Goal: Task Accomplishment & Management: Complete application form

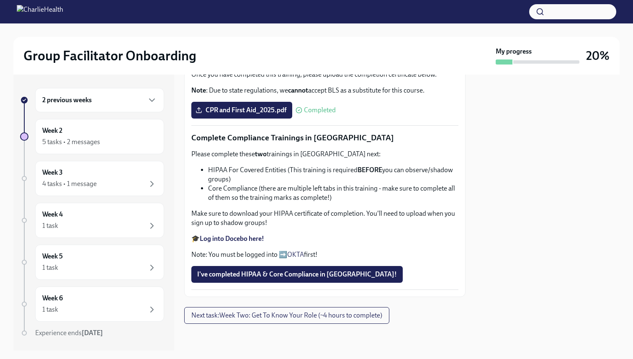
scroll to position [465, 0]
click at [253, 276] on span "I've completed HIPAA & Core Compliance in [GEOGRAPHIC_DATA]!" at bounding box center [297, 274] width 200 height 8
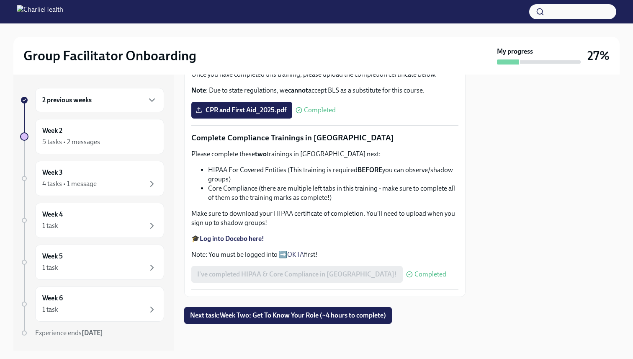
scroll to position [439, 0]
click at [246, 114] on span "CPR and First Aid_2025.pdf" at bounding box center [241, 110] width 89 height 8
click at [0, 0] on input "CPR and First Aid_2025.pdf" at bounding box center [0, 0] width 0 height 0
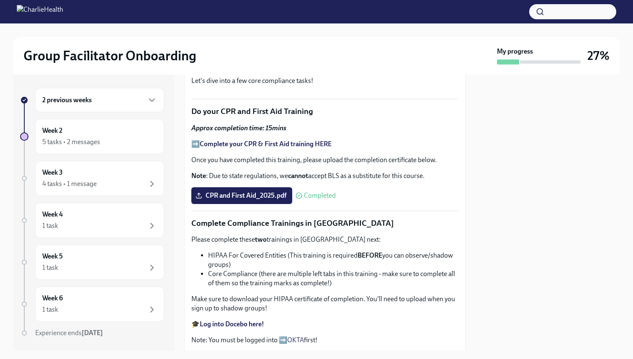
scroll to position [0, 0]
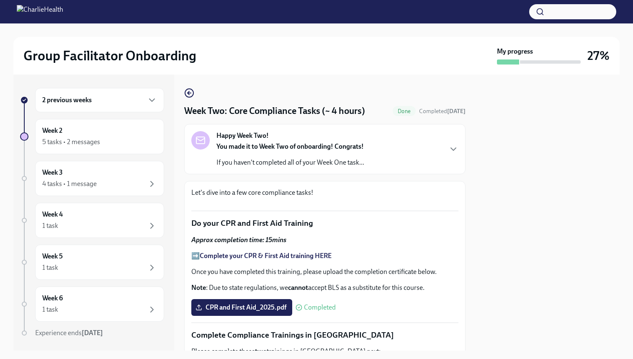
click at [100, 101] on div "2 previous weeks" at bounding box center [99, 100] width 115 height 10
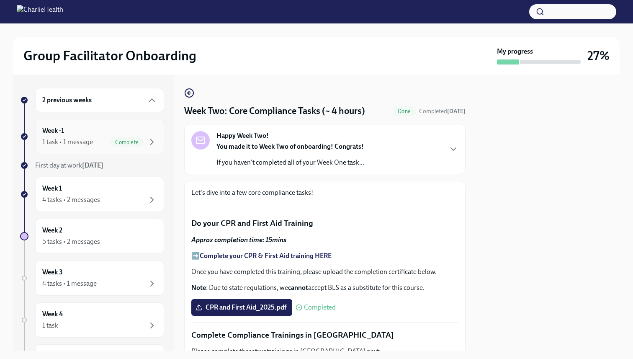
click at [96, 131] on div "Week -1 1 task • 1 message Complete" at bounding box center [99, 136] width 115 height 21
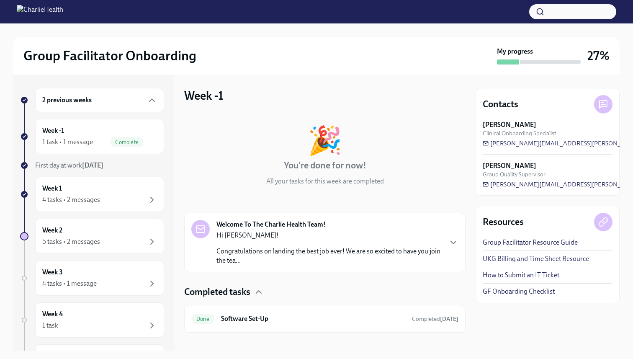
scroll to position [9, 0]
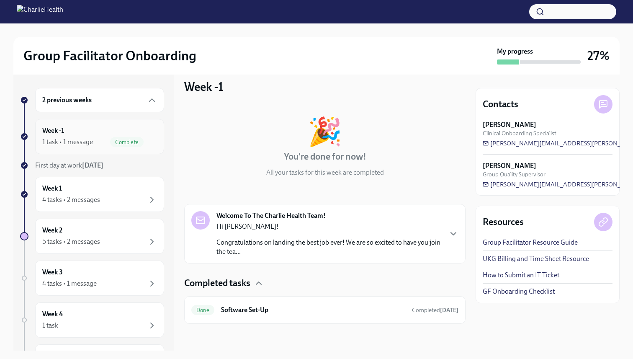
click at [144, 130] on div "Week -1 1 task • 1 message Complete" at bounding box center [99, 136] width 115 height 21
click at [92, 198] on div "4 tasks • 2 messages" at bounding box center [71, 199] width 58 height 9
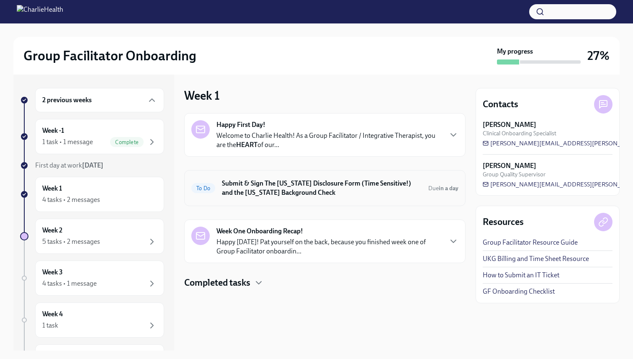
click at [352, 190] on h6 "Submit & Sign The [US_STATE] Disclosure Form (Time Sensitive!) and the [US_STAT…" at bounding box center [322, 188] width 200 height 18
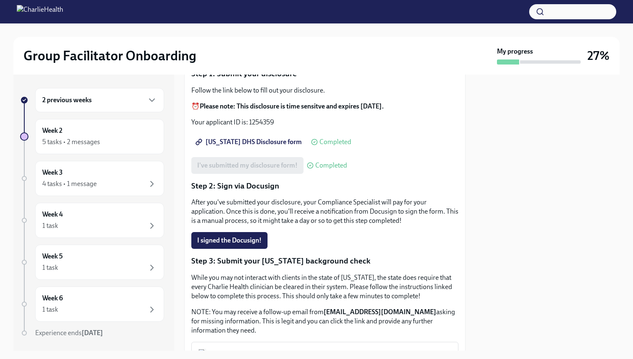
scroll to position [73, 0]
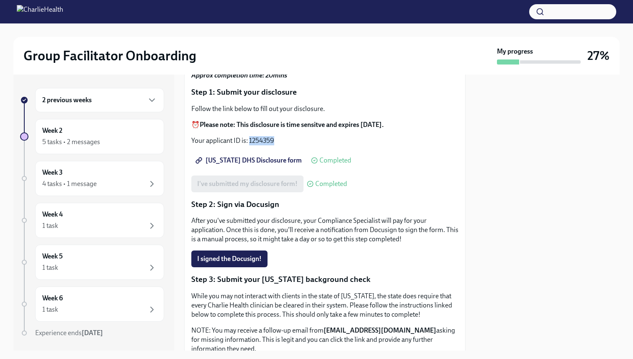
drag, startPoint x: 249, startPoint y: 138, endPoint x: 279, endPoint y: 140, distance: 30.7
click at [279, 140] on p "Your applicant ID is: 1254359" at bounding box center [324, 140] width 267 height 9
copy p "1254359"
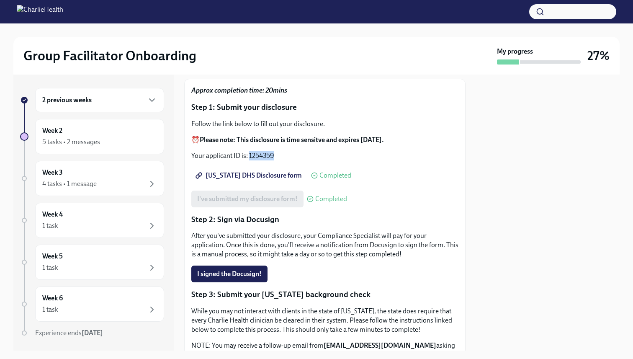
scroll to position [261, 0]
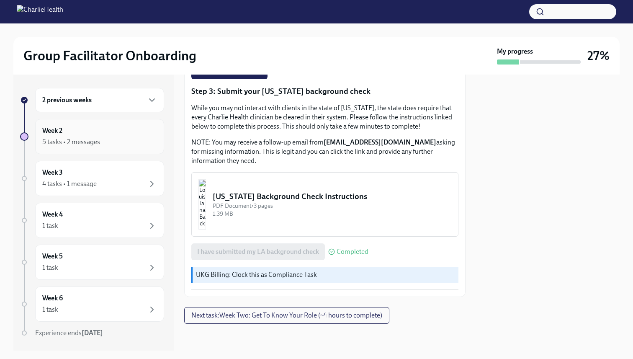
click at [111, 149] on div "Week 2 5 tasks • 2 messages" at bounding box center [99, 136] width 129 height 35
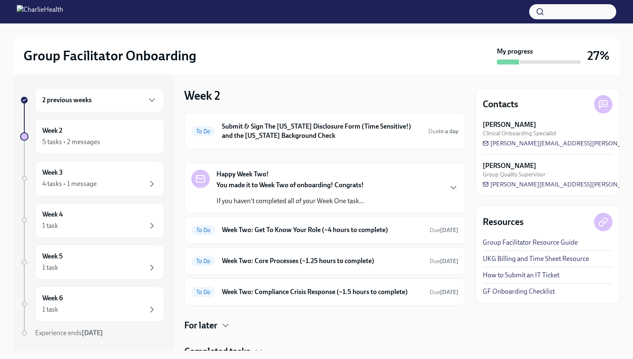
click at [288, 186] on strong "You made it to Week Two of onboarding! Congrats!" at bounding box center [290, 185] width 147 height 8
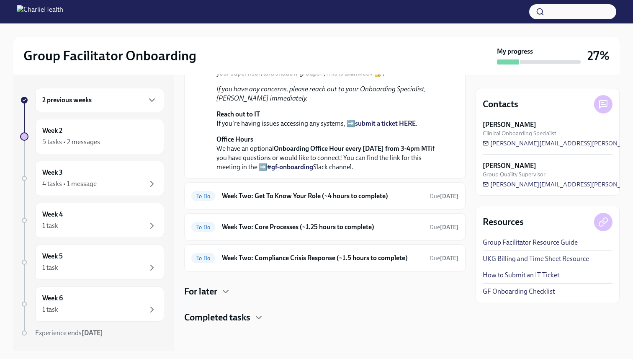
scroll to position [299, 0]
click at [286, 201] on h6 "Week Two: Get To Know Your Role (~4 hours to complete)" at bounding box center [322, 195] width 201 height 9
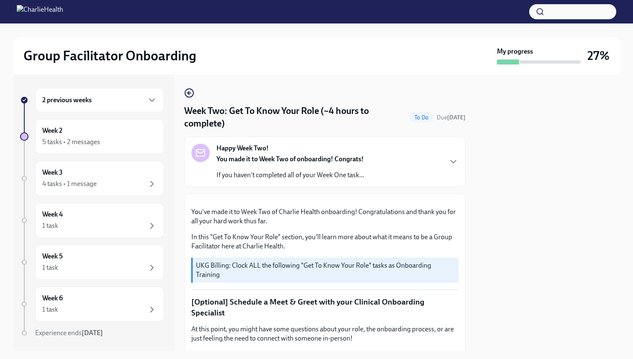
click at [284, 152] on div "Happy Week Two! You made it to Week Two of onboarding! Congrats! If you haven't…" at bounding box center [291, 162] width 148 height 36
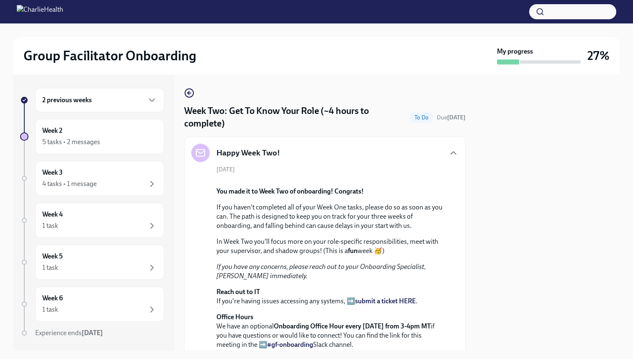
click at [187, 92] on icon "button" at bounding box center [189, 93] width 10 height 10
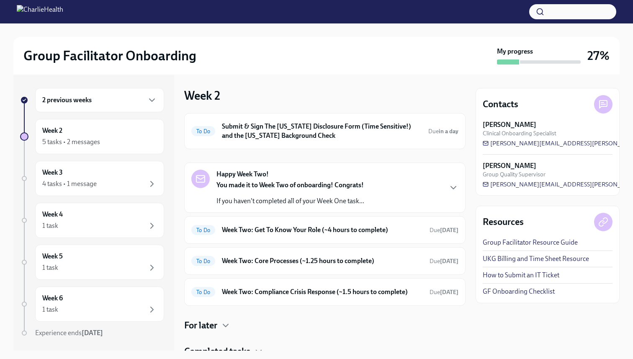
click at [291, 189] on p "You made it to Week Two of onboarding! Congrats!" at bounding box center [291, 185] width 148 height 9
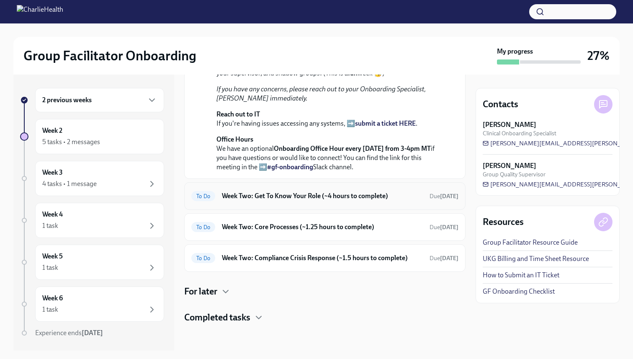
scroll to position [295, 0]
click at [314, 201] on h6 "Week Two: Get To Know Your Role (~4 hours to complete)" at bounding box center [322, 195] width 201 height 9
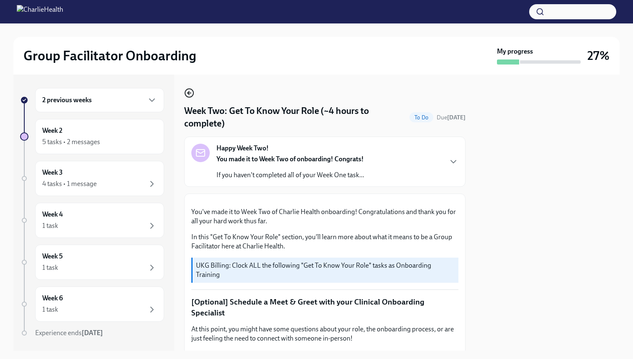
click at [191, 93] on icon "button" at bounding box center [189, 93] width 10 height 10
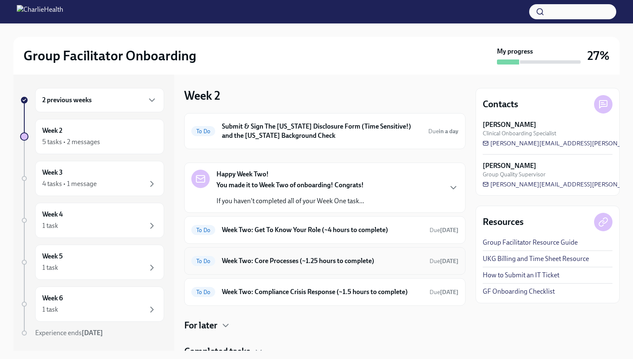
click at [278, 263] on h6 "Week Two: Core Processes (~1.25 hours to complete)" at bounding box center [322, 260] width 201 height 9
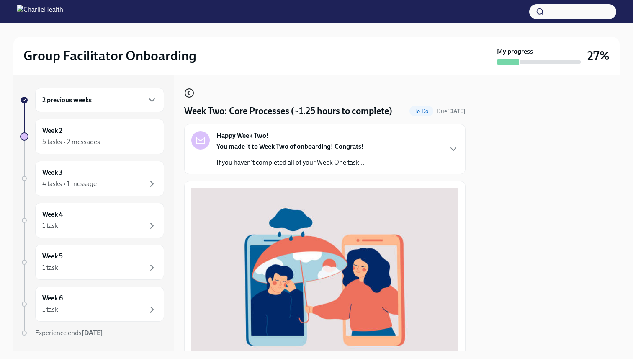
click at [189, 89] on circle "button" at bounding box center [189, 93] width 8 height 8
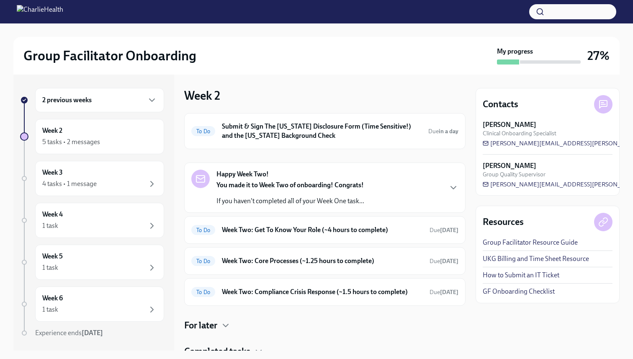
scroll to position [34, 0]
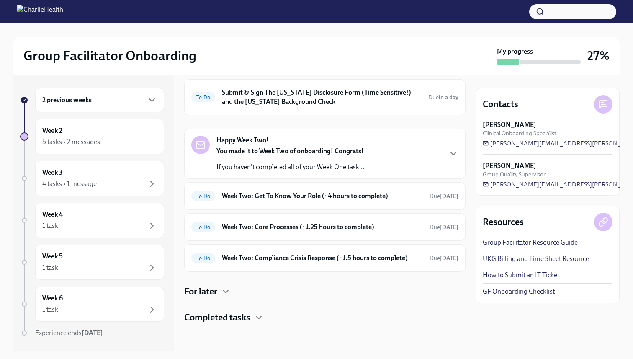
click at [338, 172] on div "Happy Week Two! You made it to Week Two of onboarding! Congrats! If you haven't…" at bounding box center [325, 154] width 282 height 50
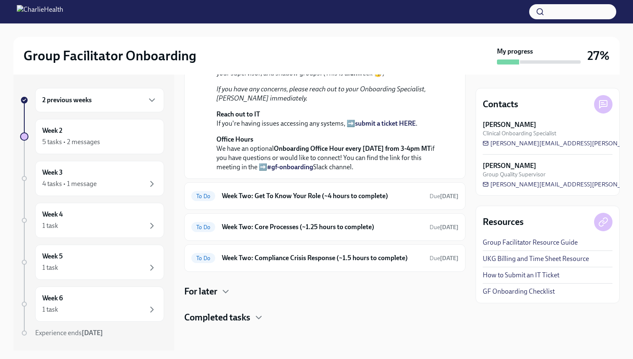
scroll to position [288, 0]
click at [324, 201] on h6 "Week Two: Get To Know Your Role (~4 hours to complete)" at bounding box center [322, 195] width 201 height 9
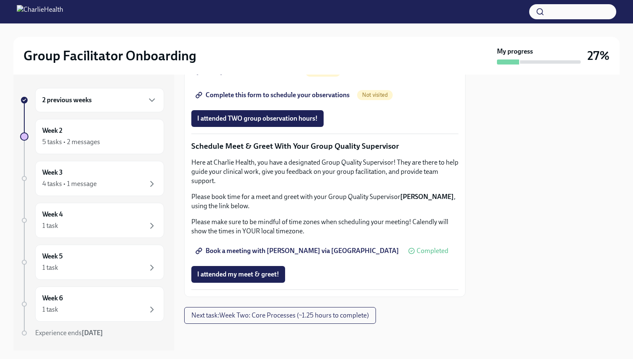
scroll to position [782, 0]
click at [290, 315] on span "Next task : Week Two: Core Processes (~1.25 hours to complete)" at bounding box center [280, 315] width 178 height 8
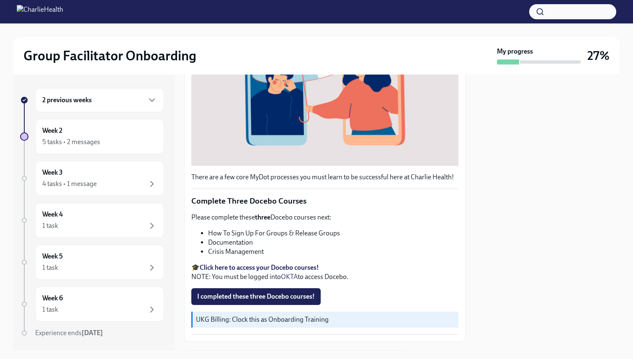
scroll to position [245, 0]
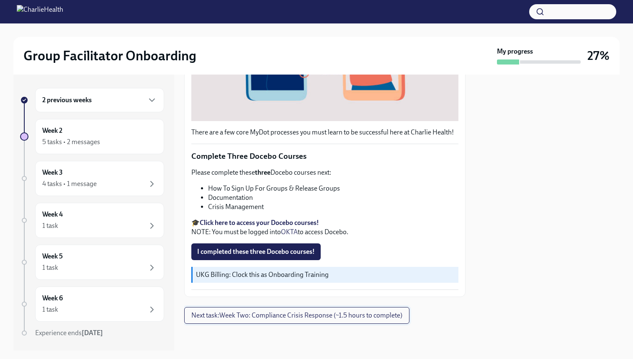
click at [287, 315] on span "Next task : Week Two: Compliance Crisis Response (~1.5 hours to complete)" at bounding box center [296, 315] width 211 height 8
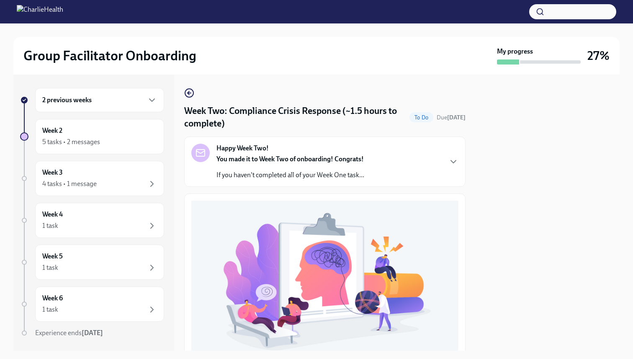
click at [101, 98] on div "2 previous weeks" at bounding box center [99, 100] width 115 height 10
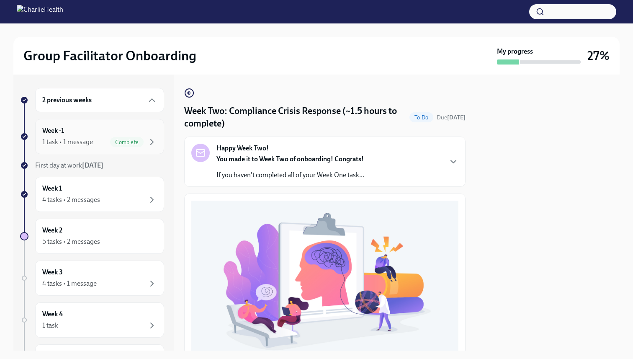
click at [102, 131] on div "Week -1 1 task • 1 message Complete" at bounding box center [99, 136] width 115 height 21
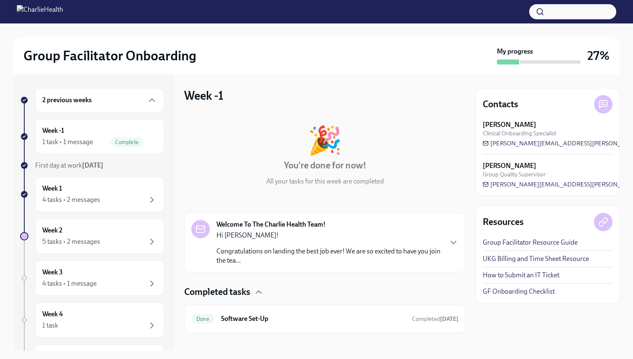
scroll to position [9, 0]
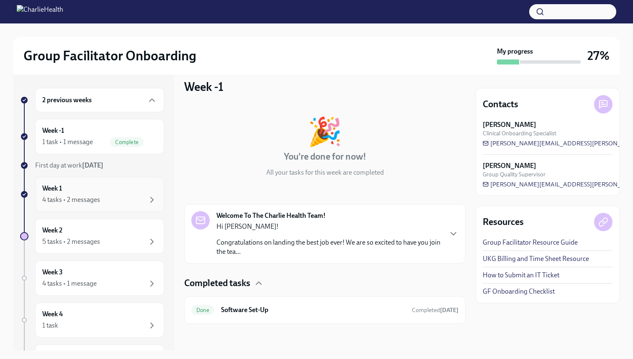
click at [115, 189] on div "Week 1 4 tasks • 2 messages" at bounding box center [99, 194] width 115 height 21
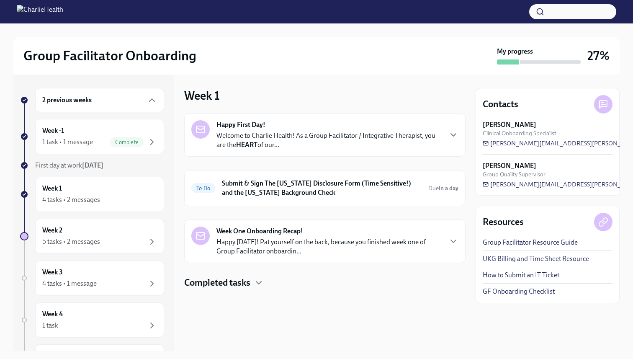
click at [237, 283] on h4 "Completed tasks" at bounding box center [217, 282] width 66 height 13
click at [116, 226] on div "Week 2 5 tasks • 2 messages" at bounding box center [99, 236] width 115 height 21
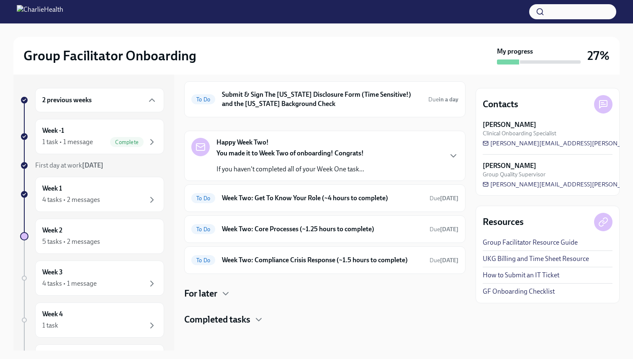
scroll to position [34, 0]
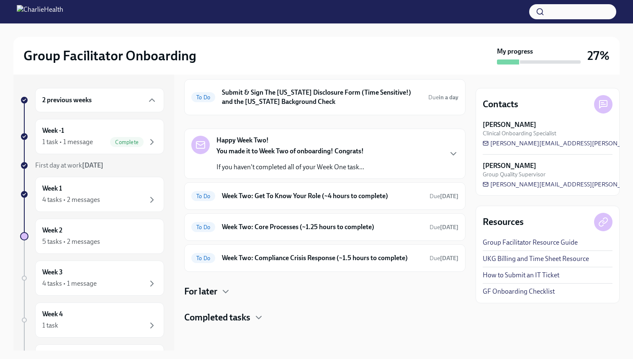
click at [393, 148] on div "Happy Week Two! You made it to Week Two of onboarding! Congrats! If you haven't…" at bounding box center [324, 154] width 267 height 36
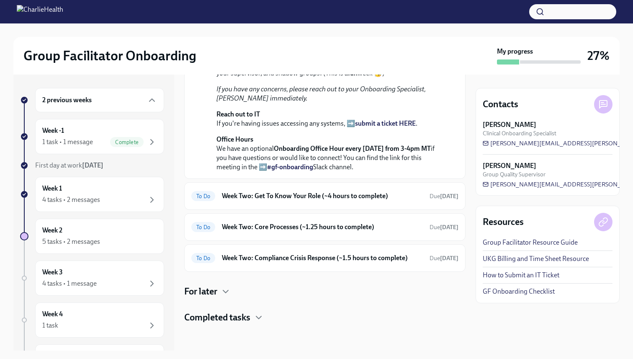
scroll to position [238, 0]
click at [391, 201] on h6 "Week Two: Get To Know Your Role (~4 hours to complete)" at bounding box center [322, 195] width 201 height 9
